Goal: Task Accomplishment & Management: Use online tool/utility

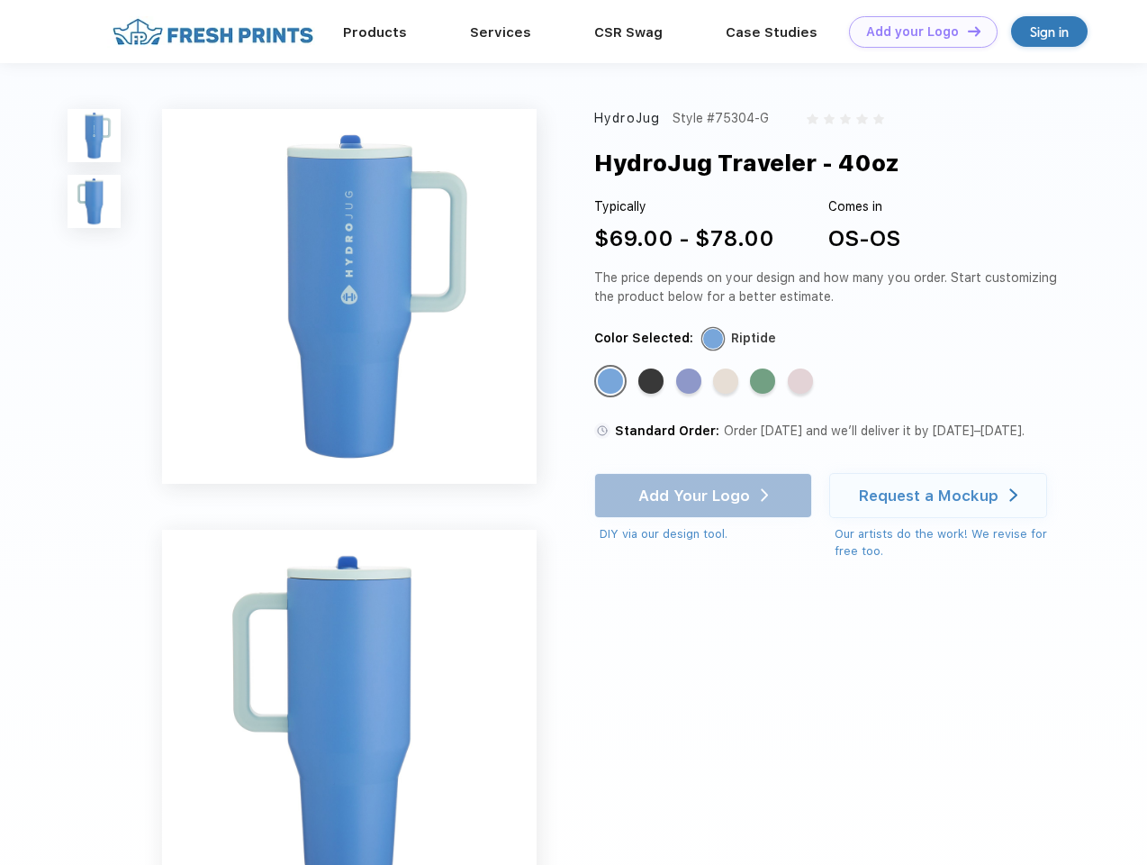
click at [917, 32] on link "Add your Logo Design Tool" at bounding box center [923, 32] width 149 height 32
click at [0, 0] on div "Design Tool" at bounding box center [0, 0] width 0 height 0
click at [966, 31] on link "Add your Logo Design Tool" at bounding box center [923, 32] width 149 height 32
click at [95, 135] on img at bounding box center [94, 135] width 53 height 53
click at [95, 202] on img at bounding box center [94, 201] width 53 height 53
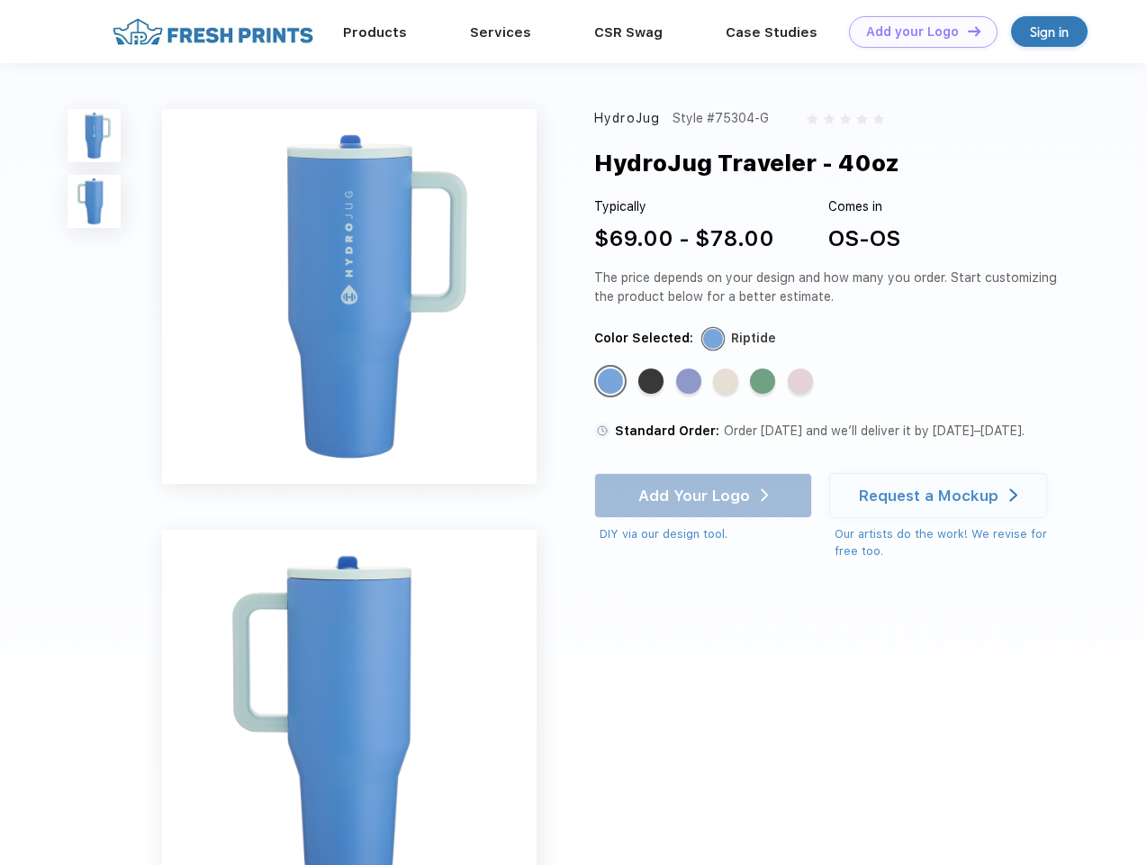
click at [612, 382] on div "Standard Color" at bounding box center [610, 380] width 25 height 25
click at [653, 382] on div "Standard Color" at bounding box center [651, 380] width 25 height 25
click at [691, 382] on div "Standard Color" at bounding box center [688, 380] width 25 height 25
click at [728, 382] on div "Standard Color" at bounding box center [725, 380] width 25 height 25
click at [765, 382] on div "Standard Color" at bounding box center [762, 380] width 25 height 25
